Goal: Navigation & Orientation: Find specific page/section

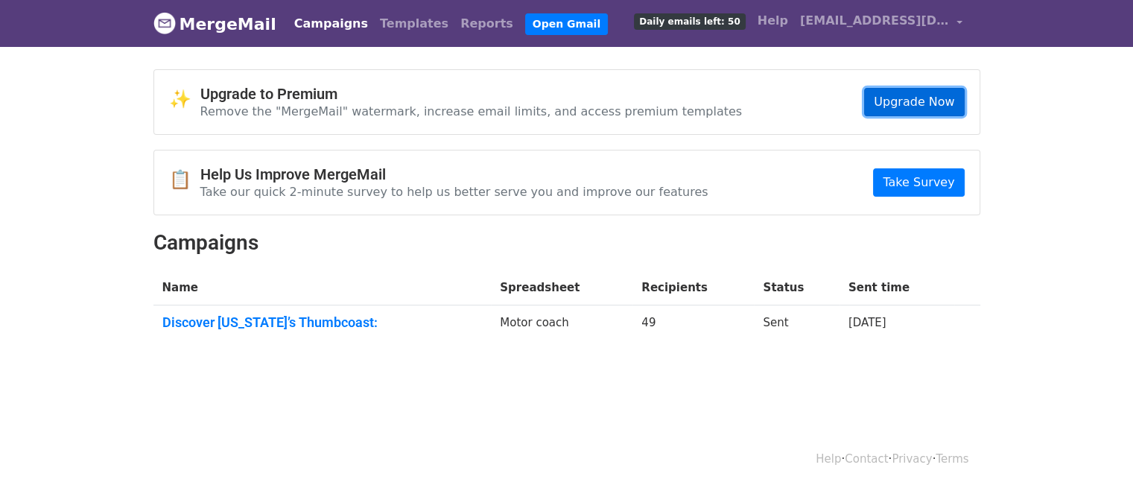
click at [883, 104] on link "Upgrade Now" at bounding box center [914, 102] width 100 height 28
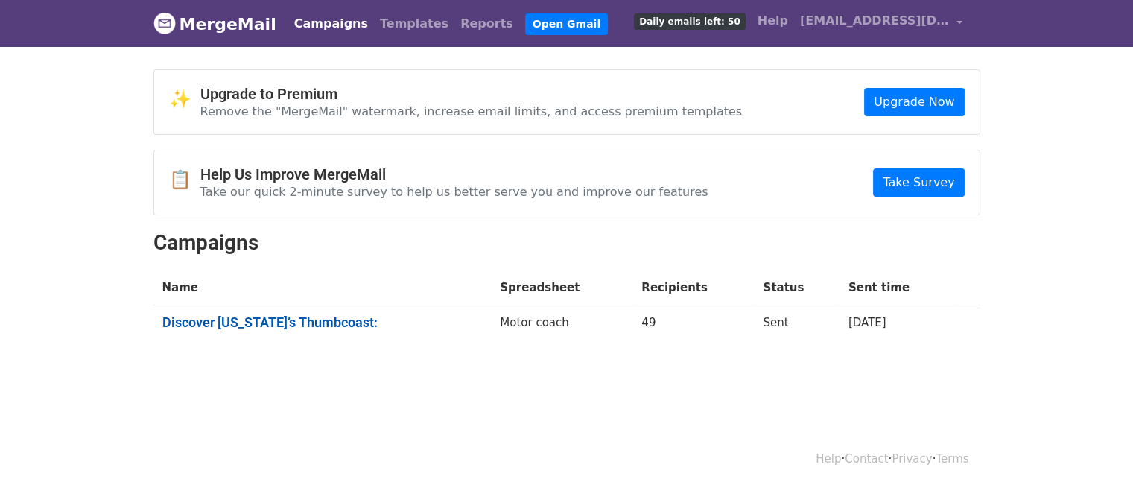
click at [325, 319] on link "Discover Michigan’s Thumbcoast:" at bounding box center [322, 322] width 320 height 16
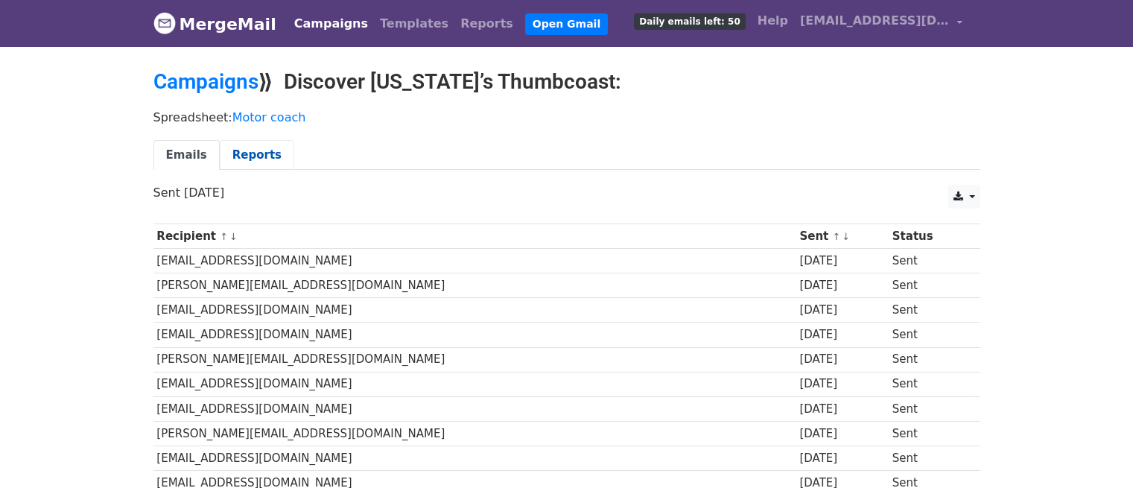
click at [241, 142] on link "Reports" at bounding box center [257, 155] width 74 height 31
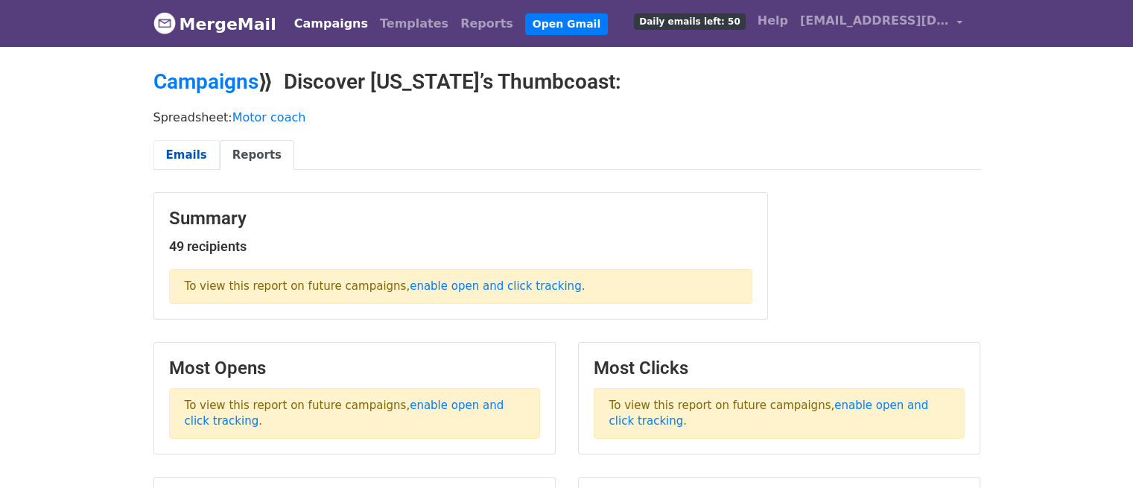
click at [182, 153] on link "Emails" at bounding box center [186, 155] width 66 height 31
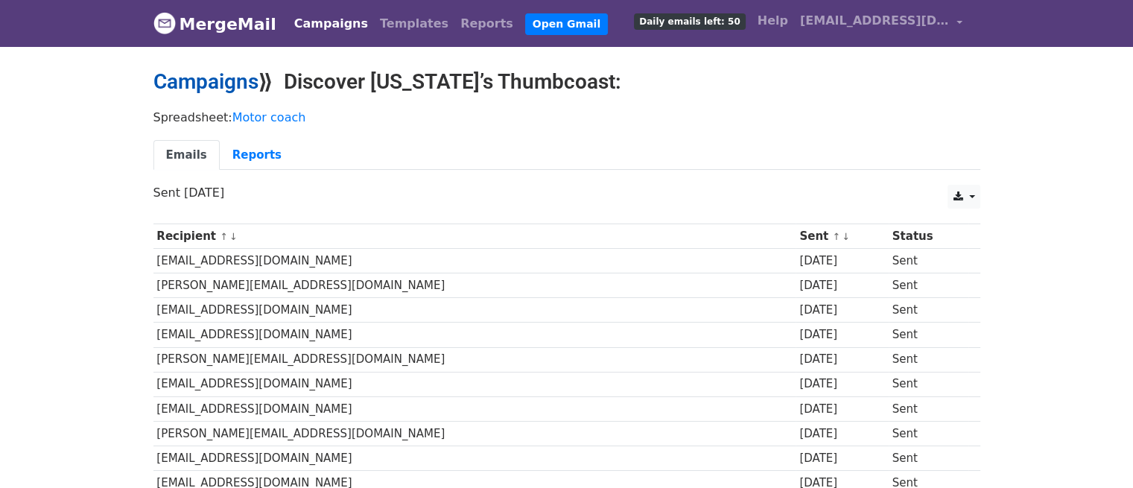
click at [215, 87] on link "Campaigns" at bounding box center [205, 81] width 105 height 25
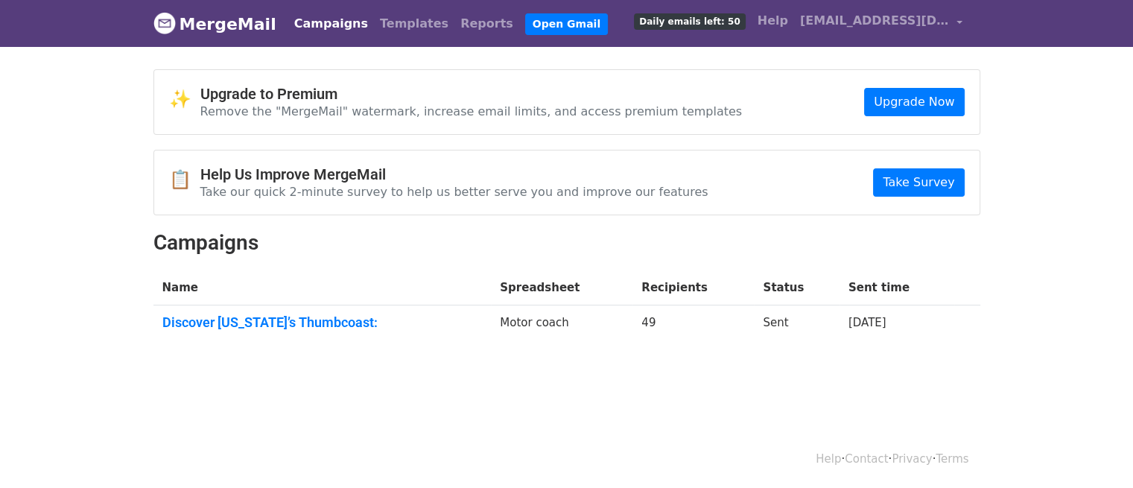
scroll to position [1, 0]
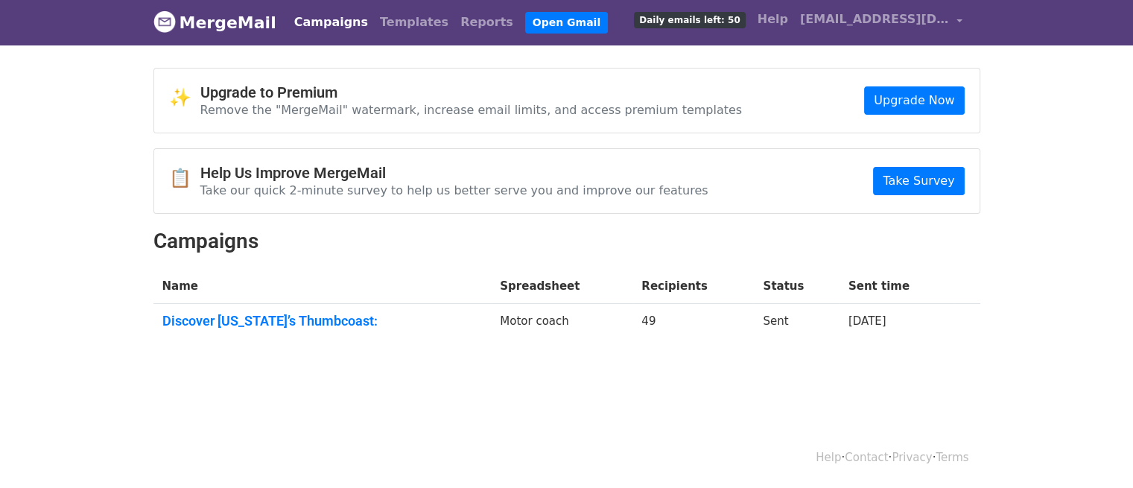
click at [302, 18] on link "Campaigns" at bounding box center [331, 22] width 86 height 30
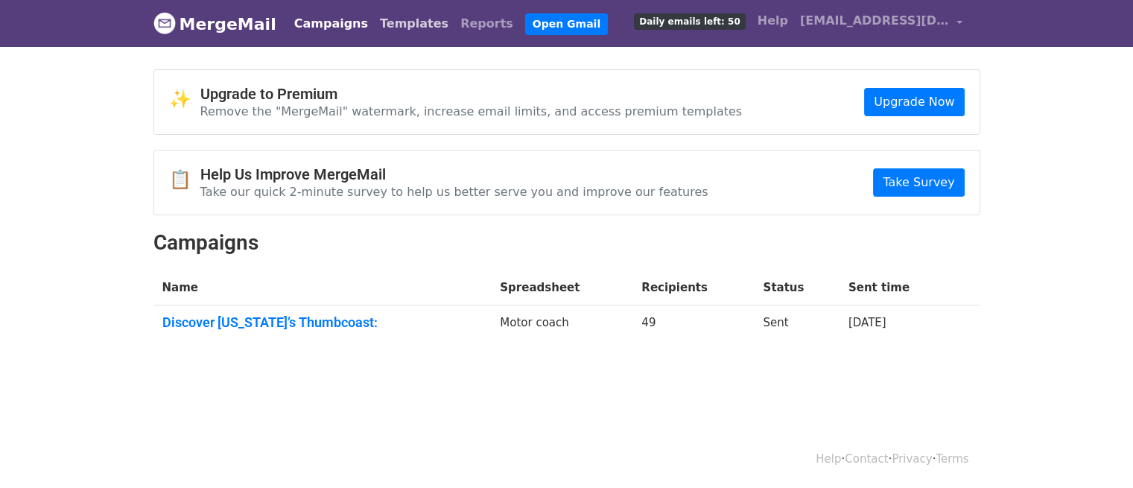
click at [387, 27] on link "Templates" at bounding box center [414, 24] width 80 height 30
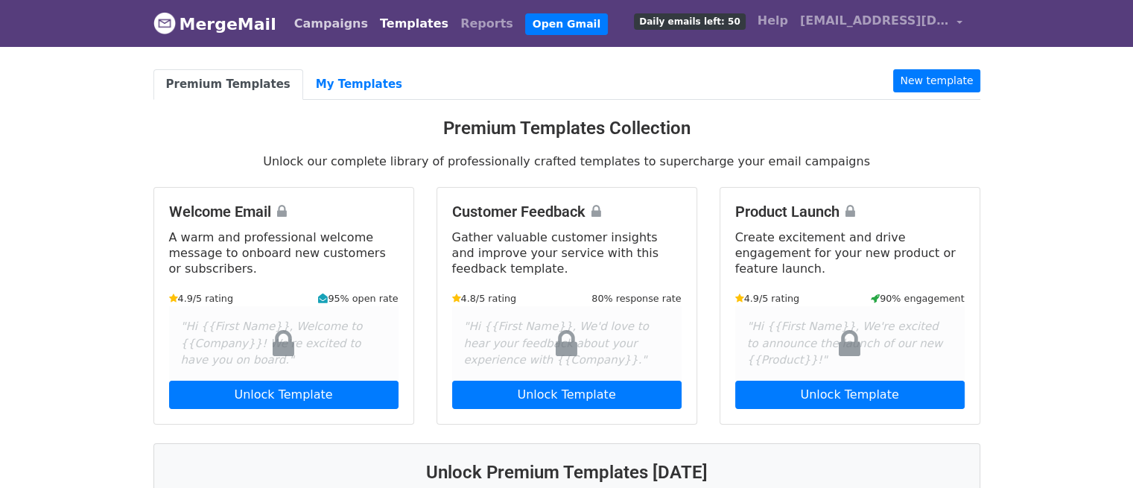
click at [319, 20] on link "Campaigns" at bounding box center [331, 24] width 86 height 30
